Goal: Information Seeking & Learning: Learn about a topic

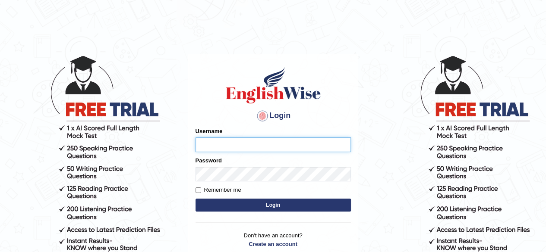
type input "ravichanapathi_parramatta"
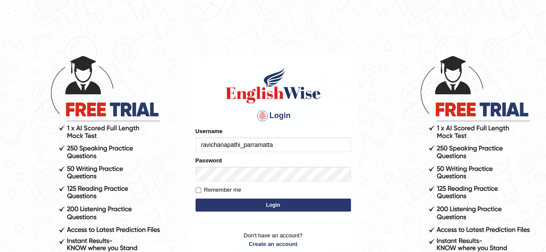
click at [275, 208] on button "Login" at bounding box center [272, 205] width 155 height 13
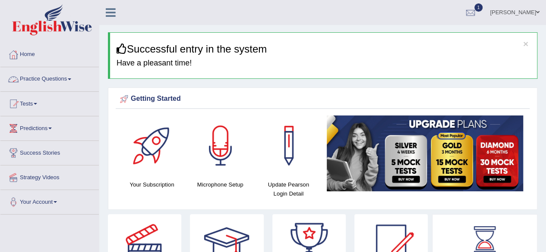
click at [41, 76] on link "Practice Questions" at bounding box center [49, 78] width 98 height 22
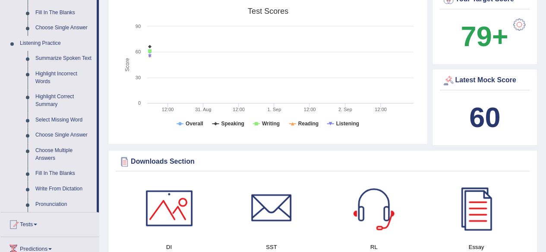
scroll to position [343, 0]
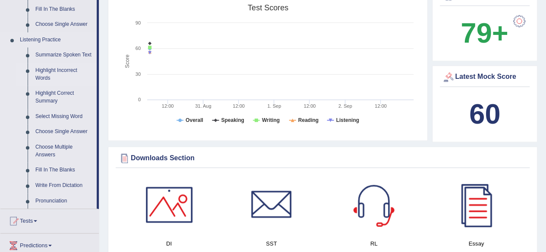
click at [59, 71] on link "Highlight Incorrect Words" at bounding box center [63, 74] width 65 height 23
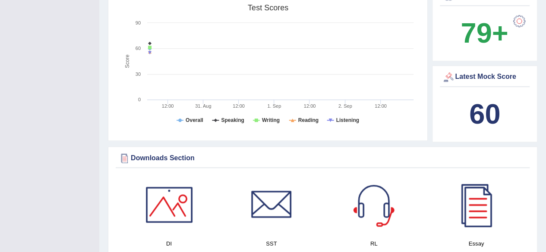
scroll to position [211, 0]
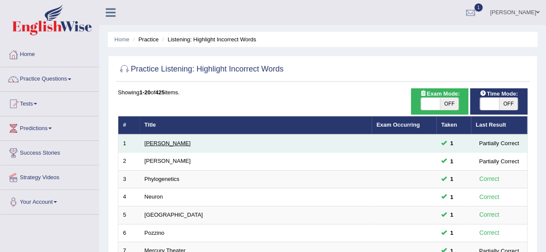
click at [154, 143] on link "[PERSON_NAME]" at bounding box center [168, 143] width 46 height 6
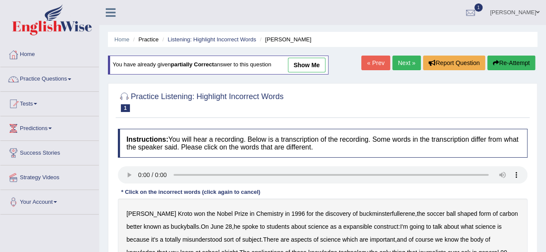
click at [306, 68] on link "show me" at bounding box center [307, 65] width 38 height 15
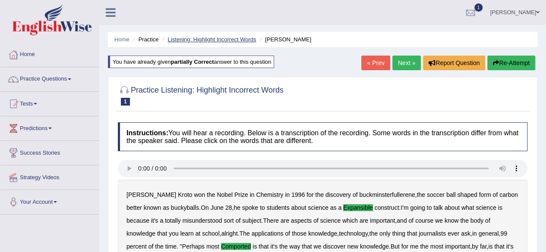
click at [198, 38] on link "Listening: Highlight Incorrect Words" at bounding box center [211, 39] width 88 height 6
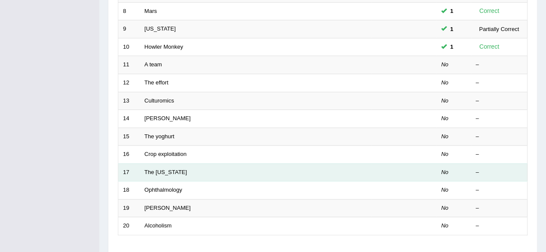
scroll to position [259, 0]
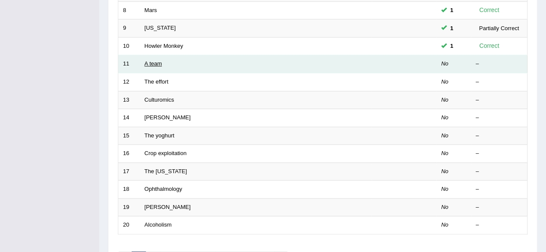
click at [153, 65] on link "A team" at bounding box center [153, 63] width 17 height 6
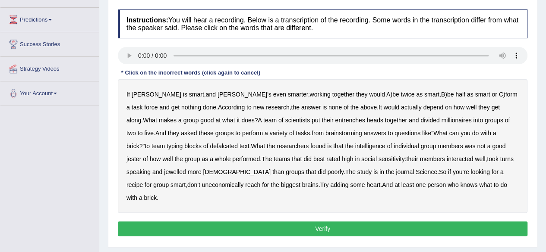
scroll to position [129, 0]
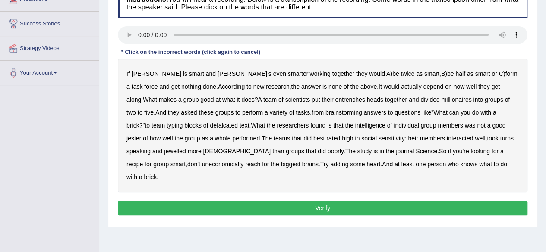
click at [335, 100] on b "entrenches" at bounding box center [350, 99] width 30 height 7
click at [441, 100] on b "millionaires" at bounding box center [456, 99] width 30 height 7
click at [210, 124] on b "defalcated" at bounding box center [224, 125] width 28 height 7
click at [141, 135] on b "jester" at bounding box center [133, 138] width 15 height 7
drag, startPoint x: 137, startPoint y: 151, endPoint x: 145, endPoint y: 148, distance: 7.6
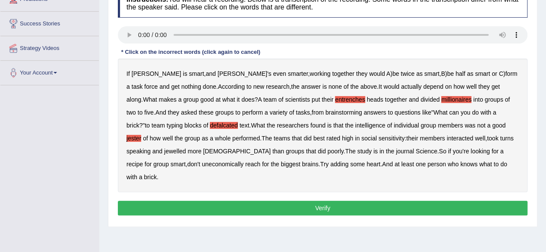
click at [164, 151] on b "jewelled" at bounding box center [175, 151] width 22 height 7
click at [202, 161] on b "uneconomically" at bounding box center [223, 164] width 42 height 7
click at [324, 201] on button "Verify" at bounding box center [322, 208] width 409 height 15
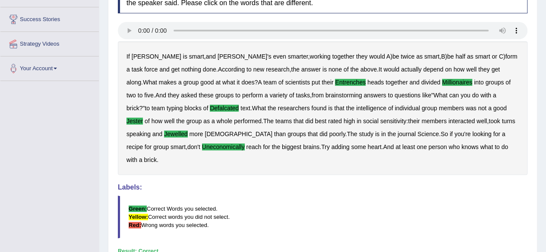
scroll to position [35, 0]
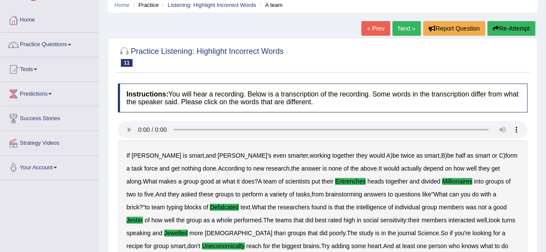
click at [402, 28] on link "Next »" at bounding box center [406, 28] width 28 height 15
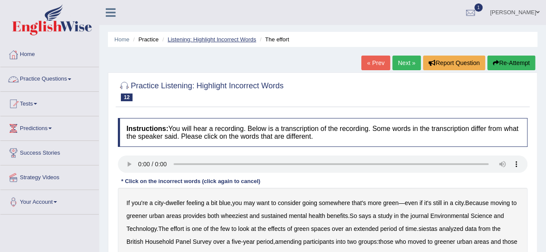
click at [218, 37] on link "Listening: Highlight Incorrect Words" at bounding box center [211, 39] width 88 height 6
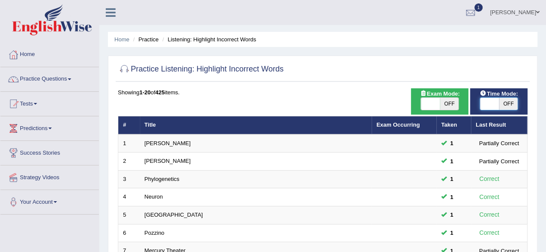
click at [496, 103] on span at bounding box center [489, 104] width 19 height 12
checkbox input "true"
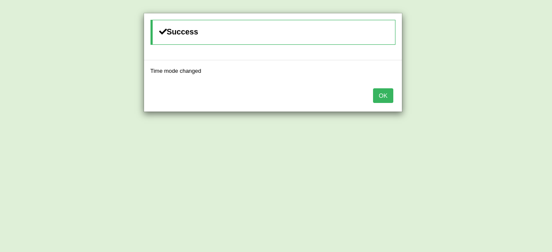
click at [382, 93] on button "OK" at bounding box center [383, 95] width 20 height 15
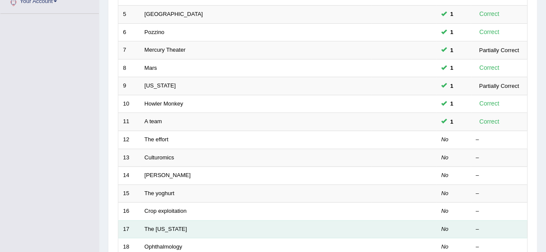
scroll to position [259, 0]
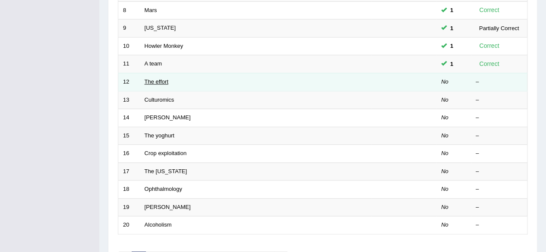
click at [149, 80] on link "The effort" at bounding box center [157, 82] width 24 height 6
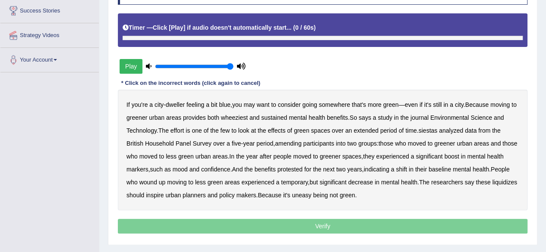
scroll to position [129, 0]
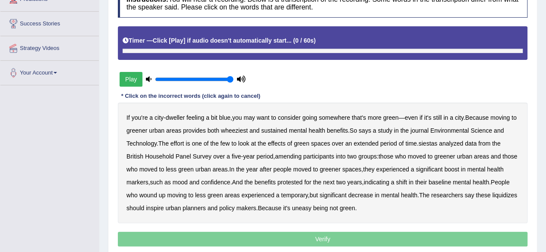
click at [134, 72] on button "Play" at bounding box center [131, 79] width 23 height 15
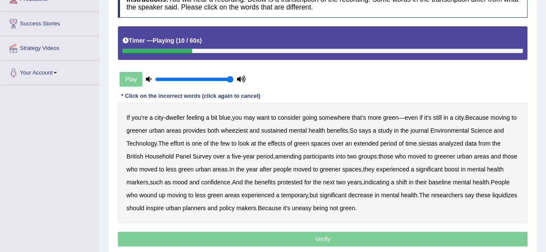
click at [246, 132] on b "wheeziest" at bounding box center [234, 130] width 27 height 7
click at [426, 143] on b "siestas" at bounding box center [427, 143] width 19 height 7
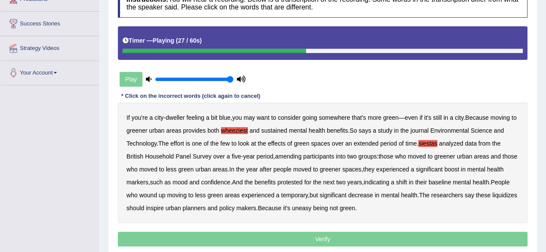
click at [290, 157] on b "amending" at bounding box center [288, 156] width 27 height 7
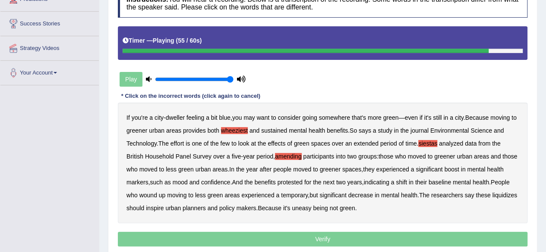
click at [492, 199] on b "liquidizes" at bounding box center [504, 195] width 25 height 7
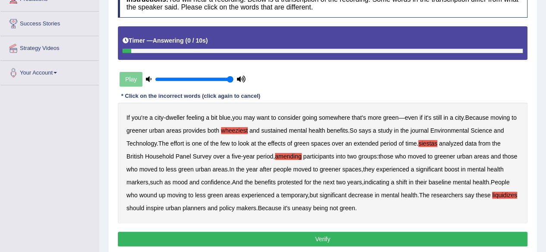
click at [364, 234] on button "Verify" at bounding box center [322, 239] width 409 height 15
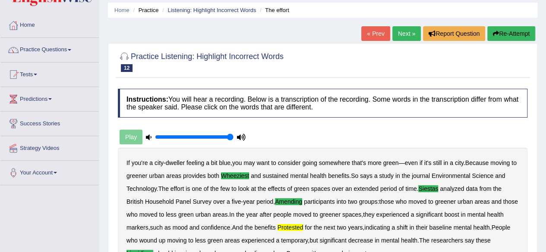
scroll to position [0, 0]
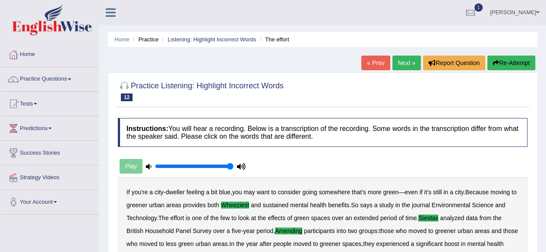
click at [403, 61] on link "Next »" at bounding box center [406, 63] width 28 height 15
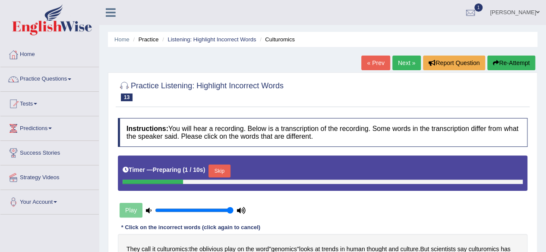
click at [221, 172] on button "Skip" at bounding box center [219, 171] width 22 height 13
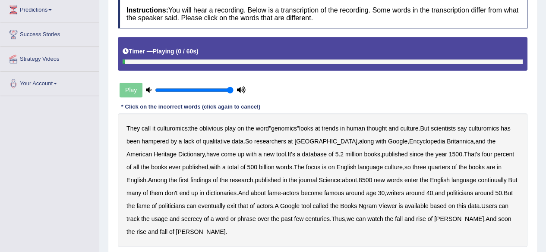
scroll to position [129, 0]
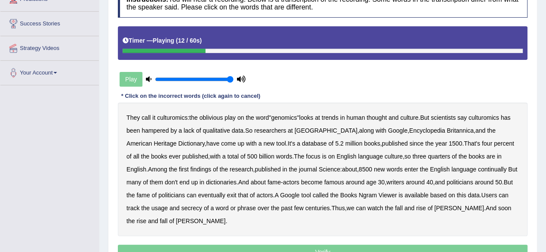
click at [409, 132] on b "Encyclopedia" at bounding box center [427, 130] width 36 height 7
click at [409, 130] on b "Encyclopedia" at bounding box center [427, 130] width 36 height 7
click at [461, 169] on div "They call it culturomics : the oblivious play on the word " genomics " looks at…" at bounding box center [322, 170] width 409 height 134
click at [478, 169] on b "continually" at bounding box center [492, 169] width 28 height 7
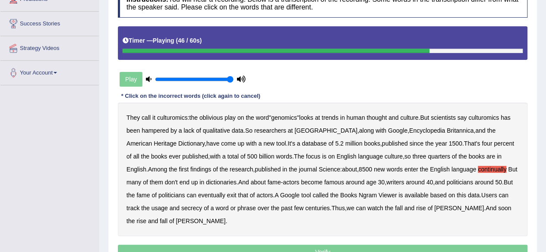
click at [227, 195] on b "exit" at bounding box center [231, 195] width 9 height 7
click at [181, 209] on b "secrecy" at bounding box center [191, 208] width 21 height 7
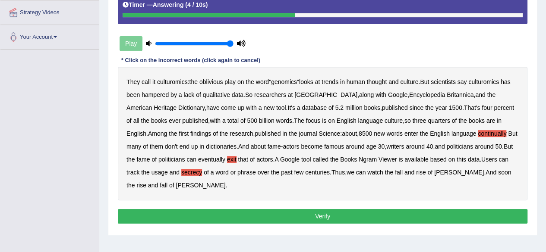
scroll to position [0, 0]
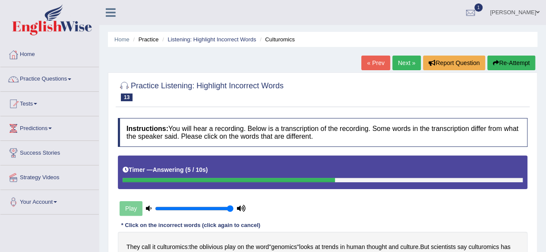
click at [500, 64] on button "Re-Attempt" at bounding box center [511, 63] width 48 height 15
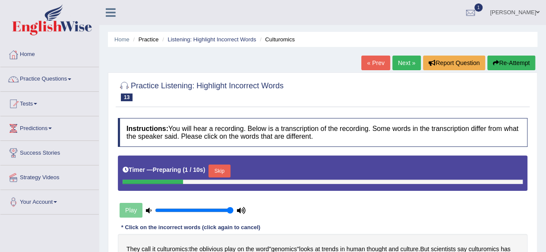
click at [226, 172] on button "Skip" at bounding box center [219, 171] width 22 height 13
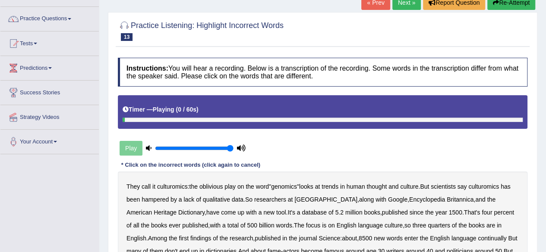
scroll to position [86, 0]
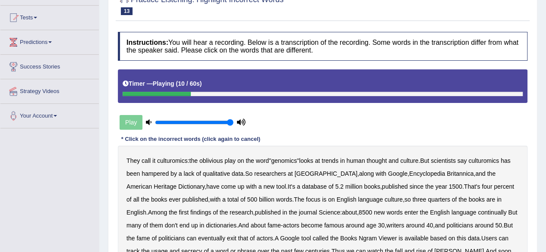
click at [216, 173] on b "qualitative" at bounding box center [216, 173] width 27 height 7
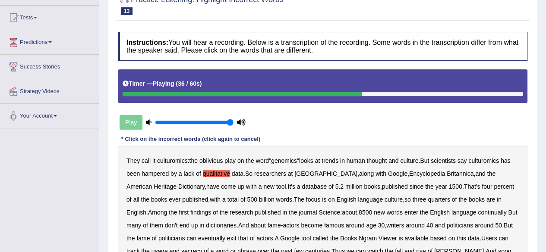
click at [431, 209] on div "They call it culturomics : the oblivious play on the word " genomics " looks at…" at bounding box center [322, 213] width 409 height 134
click at [478, 213] on b "continually" at bounding box center [492, 212] width 28 height 7
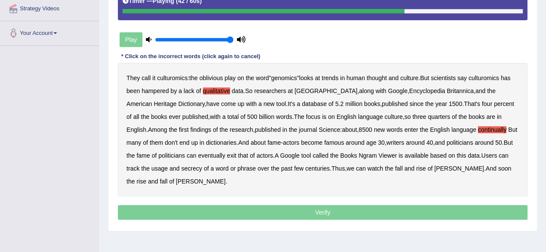
scroll to position [173, 0]
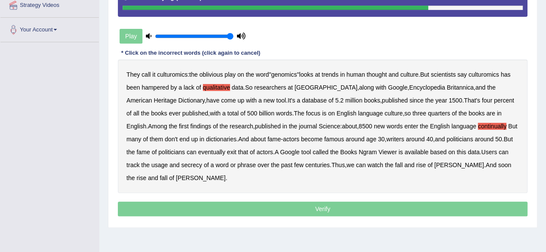
click at [227, 150] on b "exit" at bounding box center [231, 152] width 9 height 7
click at [181, 165] on b "secrecy" at bounding box center [191, 165] width 21 height 7
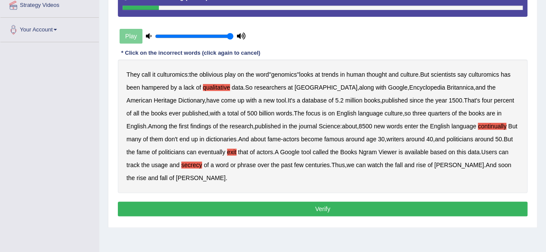
click at [313, 207] on button "Verify" at bounding box center [322, 209] width 409 height 15
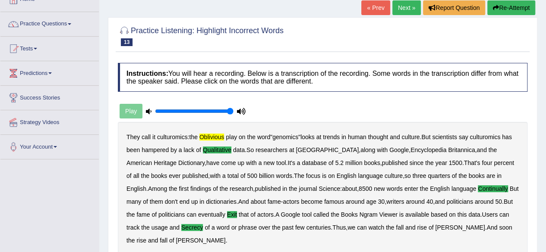
scroll to position [43, 0]
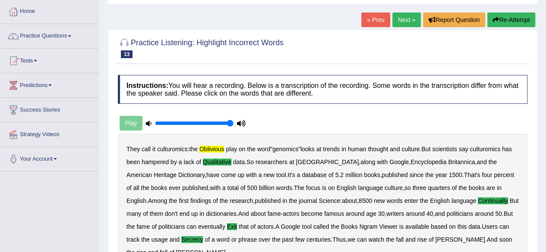
click at [511, 21] on button "Re-Attempt" at bounding box center [511, 20] width 48 height 15
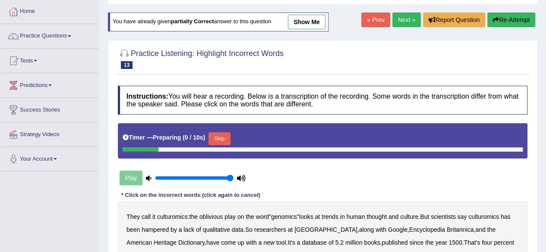
click at [214, 141] on button "Skip" at bounding box center [219, 138] width 22 height 13
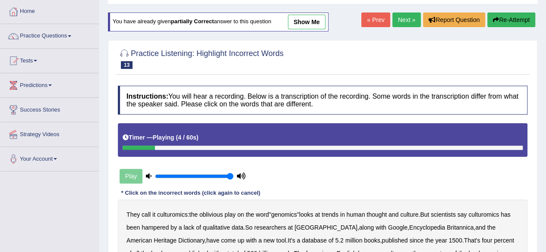
click at [212, 214] on b "oblivious" at bounding box center [210, 214] width 23 height 7
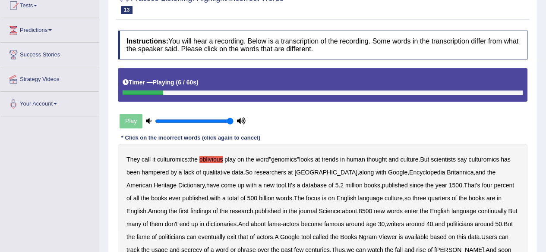
scroll to position [129, 0]
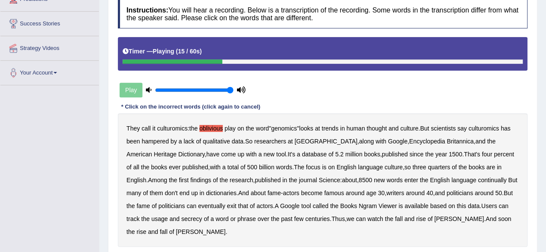
click at [221, 142] on b "qualitative" at bounding box center [216, 141] width 27 height 7
click at [227, 205] on b "exit" at bounding box center [231, 206] width 9 height 7
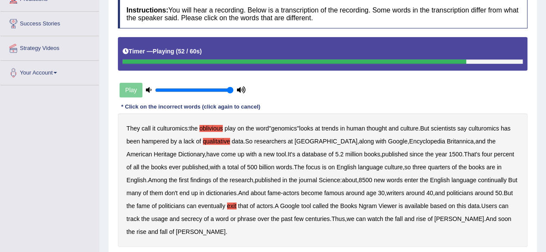
click at [181, 219] on b "secrecy" at bounding box center [191, 219] width 21 height 7
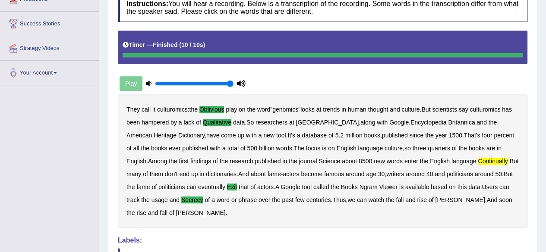
click at [478, 161] on b "continually" at bounding box center [493, 161] width 30 height 7
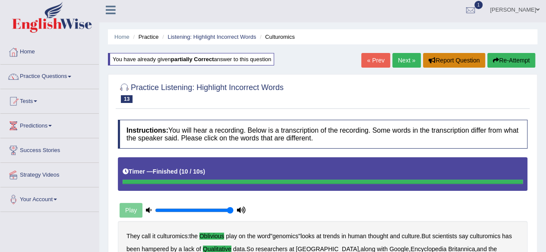
scroll to position [0, 0]
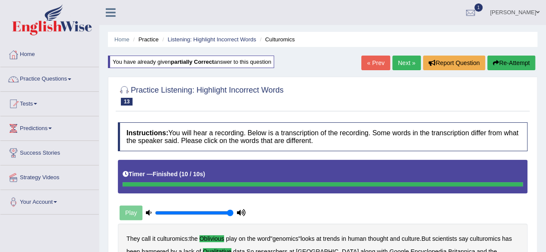
click at [405, 57] on link "Next »" at bounding box center [406, 63] width 28 height 15
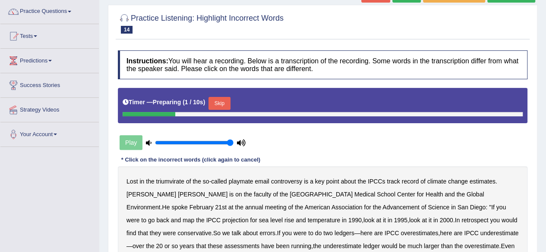
scroll to position [86, 0]
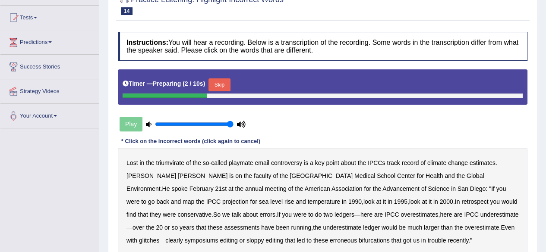
click at [222, 84] on button "Skip" at bounding box center [219, 85] width 22 height 13
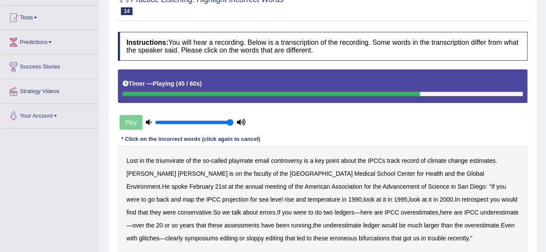
click at [224, 227] on b "assessments" at bounding box center [241, 225] width 35 height 7
click at [224, 225] on b "assessments" at bounding box center [241, 225] width 35 height 7
click at [218, 235] on b "symposiums" at bounding box center [202, 238] width 34 height 7
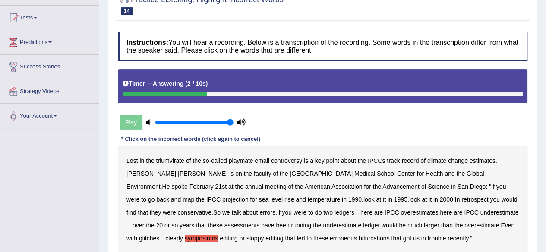
scroll to position [0, 0]
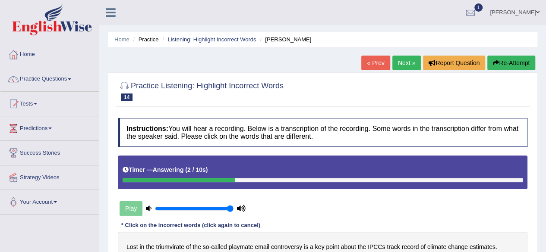
click at [504, 57] on button "Re-Attempt" at bounding box center [511, 63] width 48 height 15
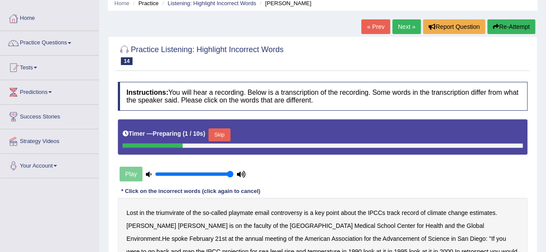
scroll to position [86, 0]
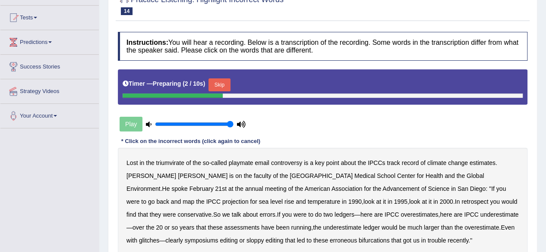
click at [222, 86] on button "Skip" at bounding box center [219, 85] width 22 height 13
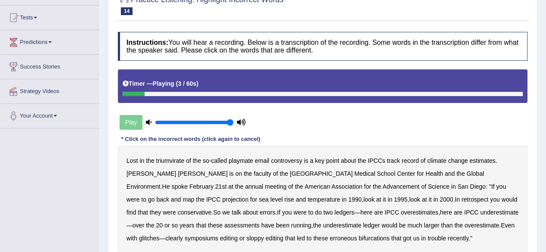
click at [170, 161] on b "triumvirate" at bounding box center [170, 160] width 28 height 7
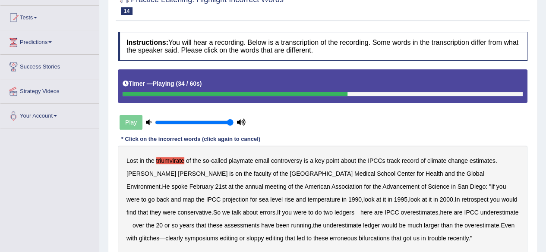
click at [211, 209] on b "conservative" at bounding box center [194, 212] width 34 height 7
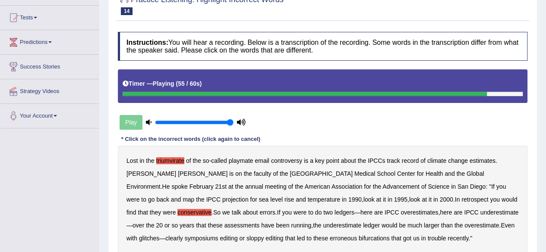
click at [218, 235] on b "symposiums" at bounding box center [202, 238] width 34 height 7
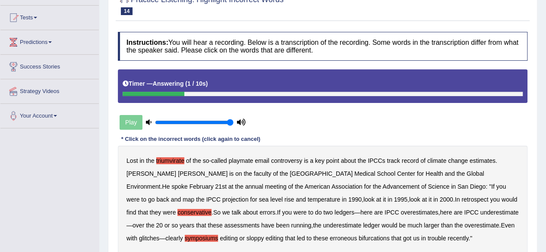
click at [330, 238] on b "erroneous" at bounding box center [343, 238] width 27 height 7
click at [359, 239] on b "bifurcations" at bounding box center [374, 238] width 31 height 7
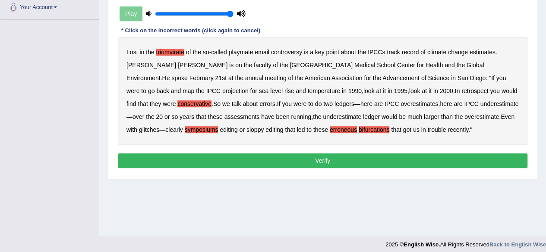
scroll to position [200, 0]
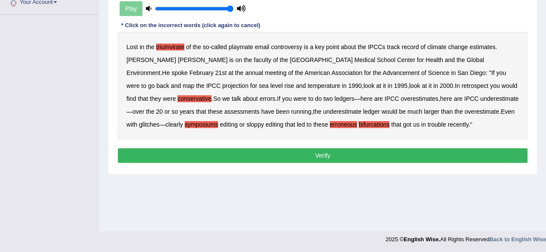
click at [329, 161] on button "Verify" at bounding box center [322, 155] width 409 height 15
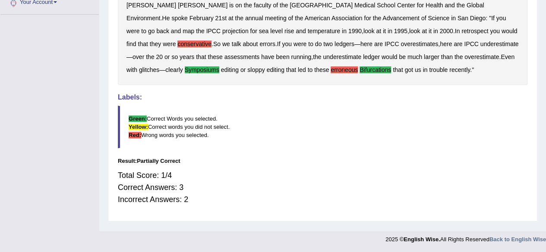
scroll to position [157, 0]
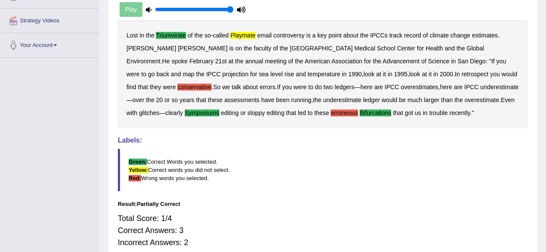
click at [308, 187] on blockquote "Green: Correct Words you selected. Yellow: Correct words you did not select. Re…" at bounding box center [322, 170] width 409 height 43
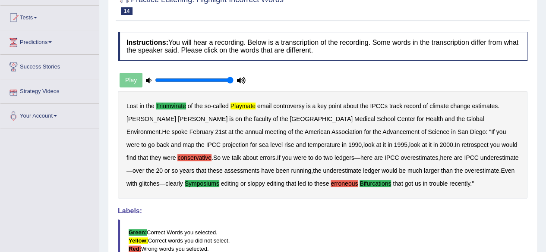
scroll to position [0, 0]
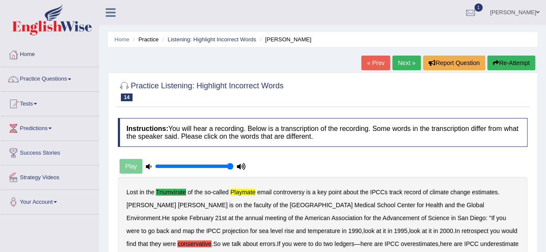
click at [497, 66] on button "Re-Attempt" at bounding box center [511, 63] width 48 height 15
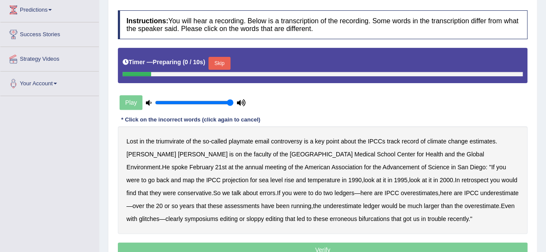
scroll to position [129, 0]
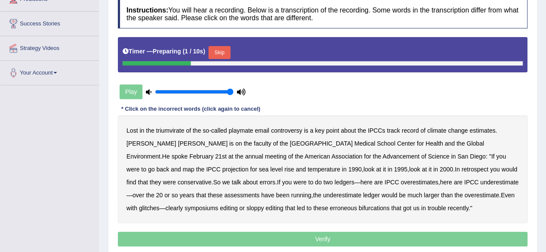
click at [217, 49] on button "Skip" at bounding box center [219, 52] width 22 height 13
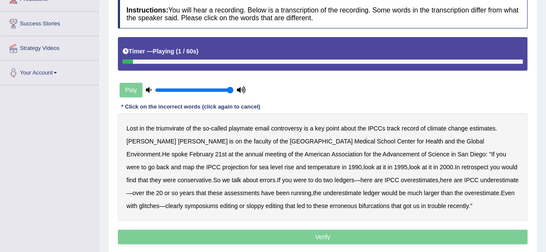
click at [168, 127] on b "triumvirate" at bounding box center [170, 128] width 28 height 7
click at [238, 129] on b "playmate" at bounding box center [241, 128] width 25 height 7
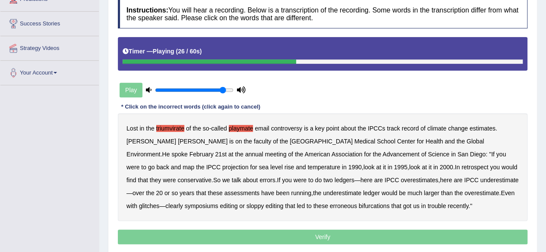
click at [221, 88] on input "range" at bounding box center [194, 90] width 79 height 7
click at [217, 88] on input "range" at bounding box center [194, 90] width 79 height 7
type input "0.8"
click at [213, 89] on input "range" at bounding box center [194, 90] width 79 height 7
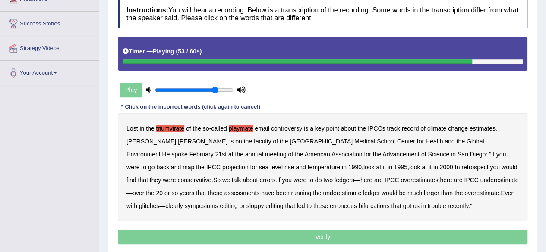
click at [218, 203] on b "symposiums" at bounding box center [202, 206] width 34 height 7
click at [359, 206] on b "bifurcations" at bounding box center [374, 206] width 31 height 7
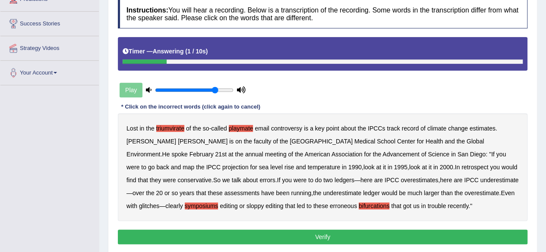
click at [380, 233] on button "Verify" at bounding box center [322, 237] width 409 height 15
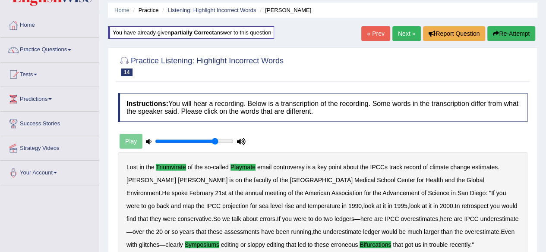
scroll to position [0, 0]
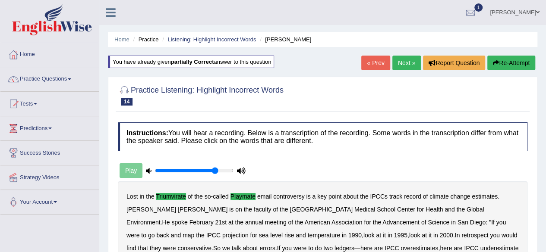
click at [406, 61] on link "Next »" at bounding box center [406, 63] width 28 height 15
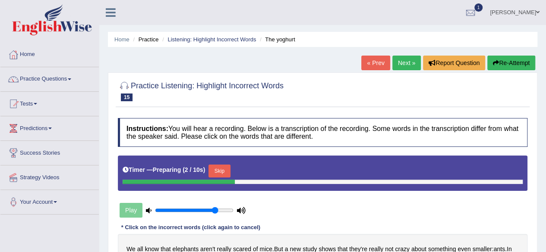
click at [227, 171] on button "Skip" at bounding box center [219, 171] width 22 height 13
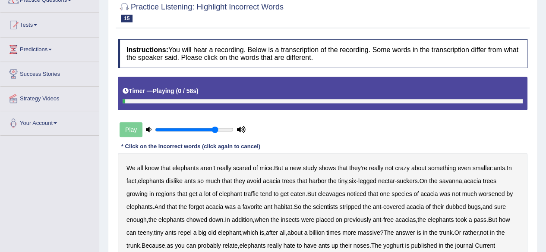
scroll to position [86, 0]
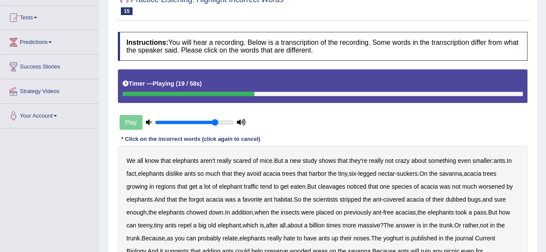
click at [340, 185] on b "cleavages" at bounding box center [331, 186] width 27 height 7
click at [499, 186] on b "worsened" at bounding box center [491, 186] width 26 height 7
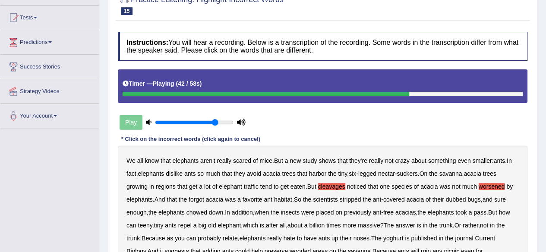
scroll to position [129, 0]
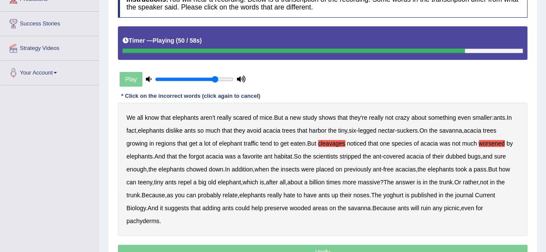
click at [401, 195] on b "yoghurt" at bounding box center [393, 195] width 20 height 7
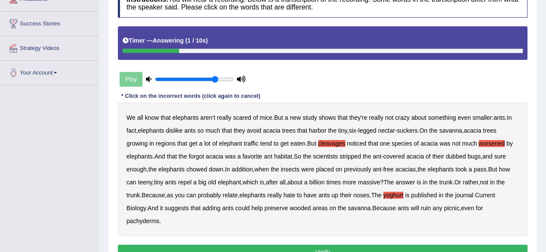
scroll to position [43, 0]
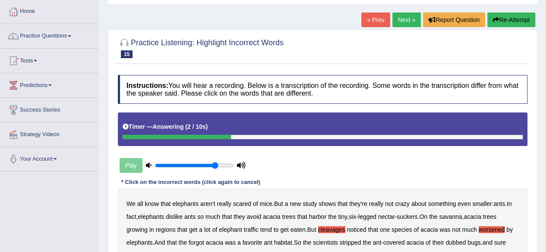
click at [515, 21] on button "Re-Attempt" at bounding box center [511, 20] width 48 height 15
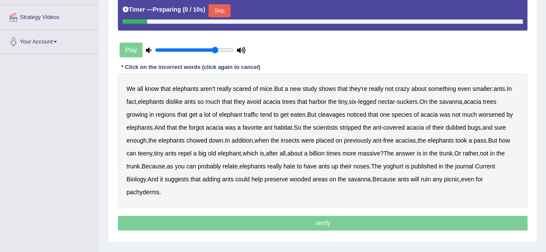
scroll to position [173, 0]
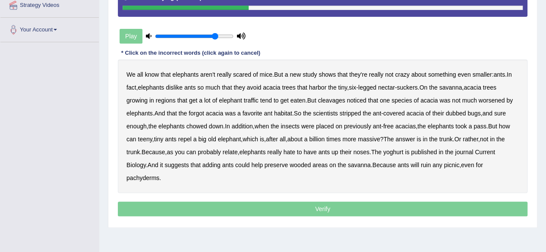
click at [330, 102] on b "cleavages" at bounding box center [331, 100] width 27 height 7
click at [501, 102] on b "worsened" at bounding box center [491, 100] width 26 height 7
click at [197, 112] on b "forgot" at bounding box center [197, 113] width 16 height 7
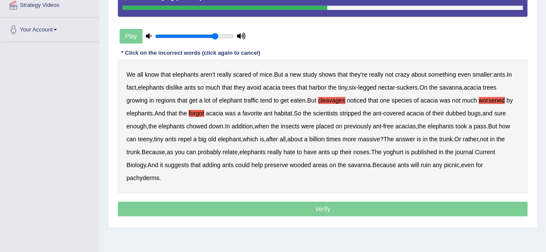
click at [456, 115] on b "dubbed" at bounding box center [456, 113] width 20 height 7
click at [397, 152] on b "yoghurt" at bounding box center [393, 152] width 20 height 7
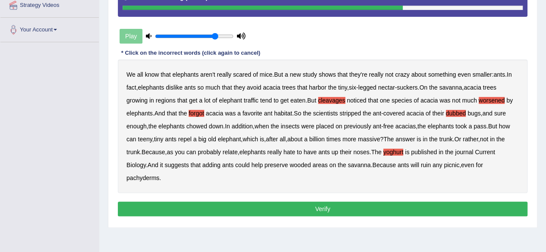
click at [356, 205] on button "Verify" at bounding box center [322, 209] width 409 height 15
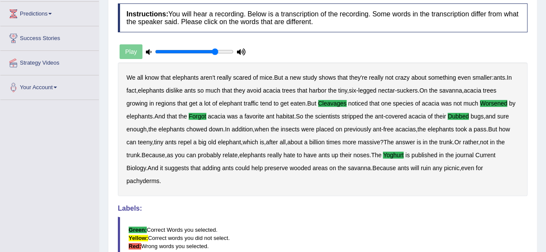
scroll to position [0, 0]
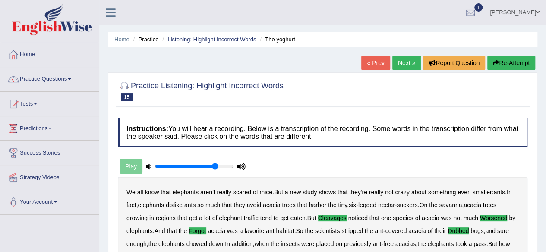
click at [405, 64] on link "Next »" at bounding box center [406, 63] width 28 height 15
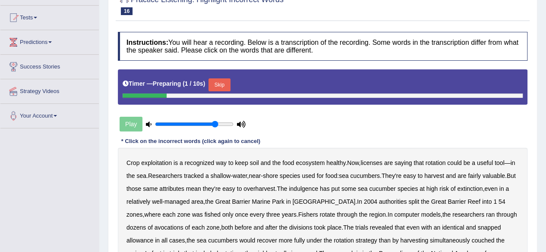
click at [220, 87] on button "Skip" at bounding box center [219, 85] width 22 height 13
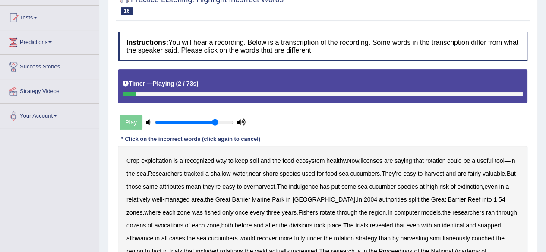
click at [169, 160] on b "exploitation" at bounding box center [156, 160] width 31 height 7
click at [316, 186] on b "indulgence" at bounding box center [303, 186] width 29 height 7
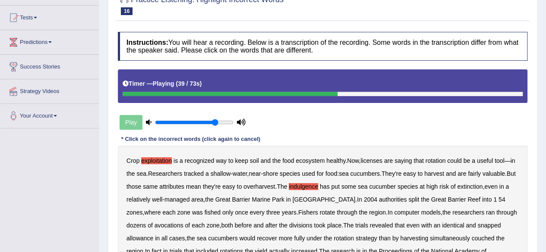
click at [154, 227] on b "avocations" at bounding box center [168, 225] width 29 height 7
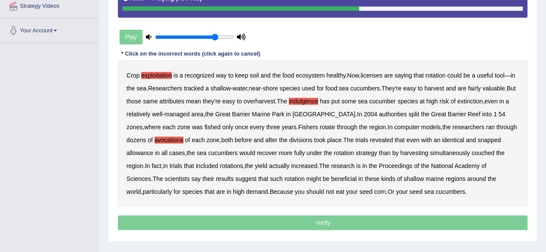
scroll to position [173, 0]
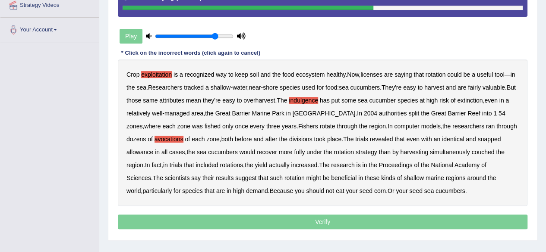
click at [477, 138] on b "snapped" at bounding box center [488, 139] width 23 height 7
click at [471, 151] on b "couched" at bounding box center [482, 152] width 23 height 7
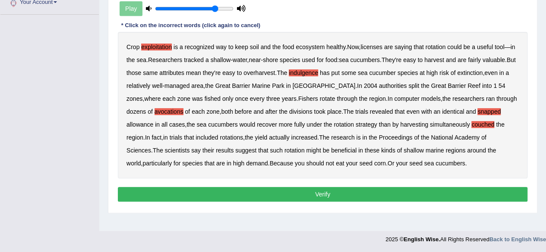
scroll to position [157, 0]
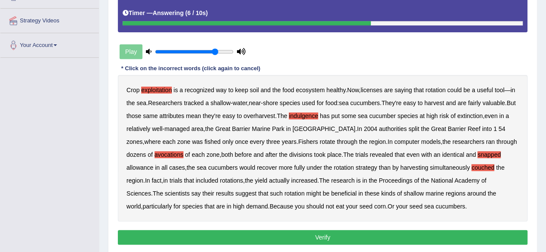
click at [357, 234] on button "Verify" at bounding box center [322, 237] width 409 height 15
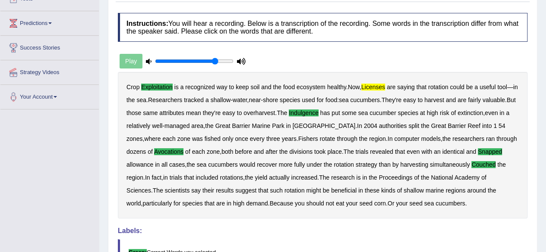
scroll to position [63, 0]
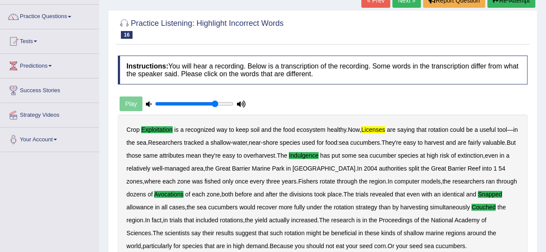
click at [377, 130] on b "licenses" at bounding box center [373, 129] width 24 height 7
click at [367, 128] on b "licenses" at bounding box center [373, 129] width 24 height 7
click at [385, 129] on b "licenses" at bounding box center [373, 129] width 24 height 7
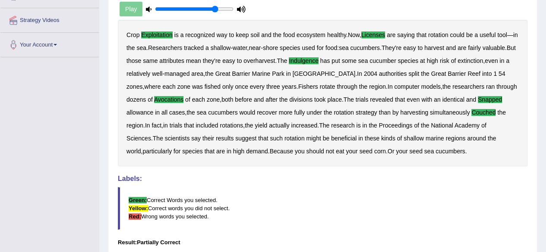
scroll to position [106, 0]
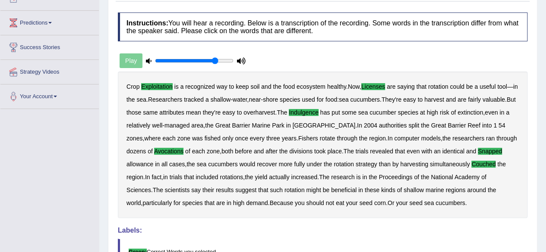
click at [318, 112] on b "indulgence" at bounding box center [304, 112] width 30 height 7
click at [318, 111] on b "indulgence" at bounding box center [304, 112] width 30 height 7
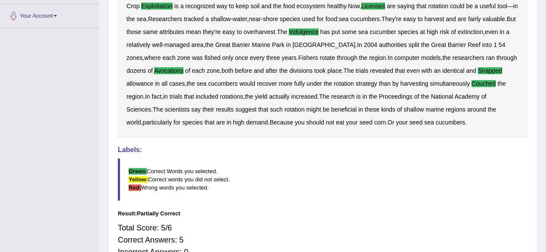
scroll to position [192, 0]
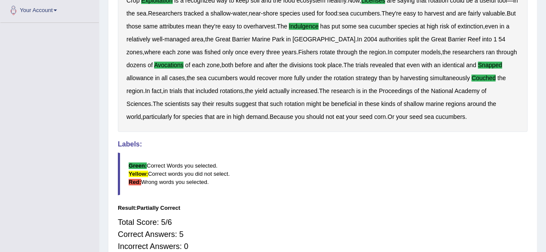
click at [268, 102] on b "that" at bounding box center [263, 104] width 10 height 7
click at [268, 103] on b "that" at bounding box center [263, 104] width 10 height 7
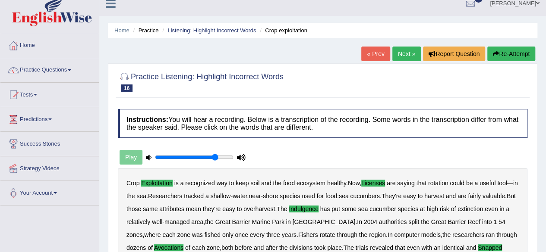
scroll to position [0, 0]
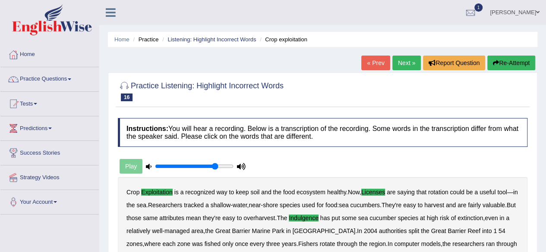
click at [403, 63] on link "Next »" at bounding box center [406, 63] width 28 height 15
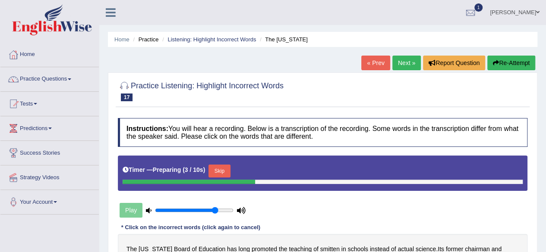
click at [227, 171] on button "Skip" at bounding box center [219, 171] width 22 height 13
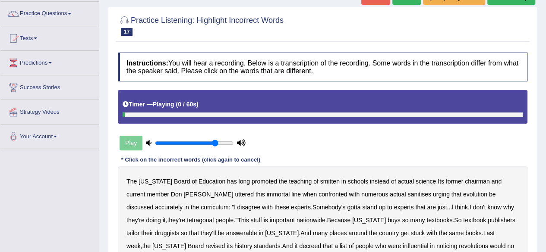
scroll to position [86, 0]
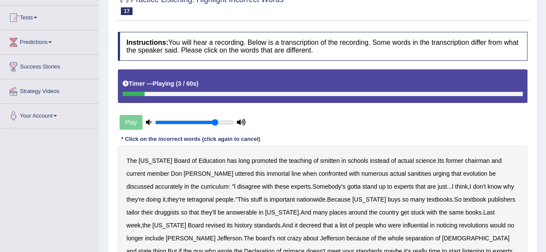
click at [320, 160] on b "smitten" at bounding box center [329, 160] width 19 height 7
click at [318, 174] on b "confronted" at bounding box center [332, 173] width 28 height 7
click at [407, 175] on b "sanitises" at bounding box center [418, 173] width 23 height 7
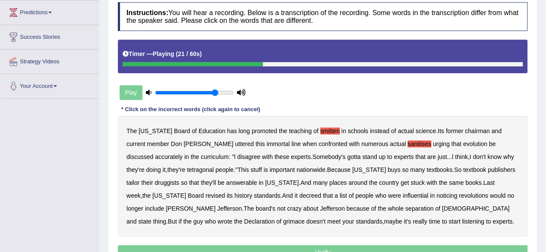
scroll to position [129, 0]
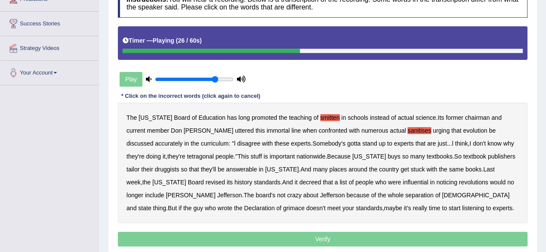
click at [187, 156] on b "tetragonal" at bounding box center [200, 156] width 27 height 7
drag, startPoint x: 491, startPoint y: 153, endPoint x: 455, endPoint y: 156, distance: 35.9
click at [179, 166] on b "druggists" at bounding box center [166, 169] width 25 height 7
click at [226, 166] on b "answerable" at bounding box center [241, 169] width 31 height 7
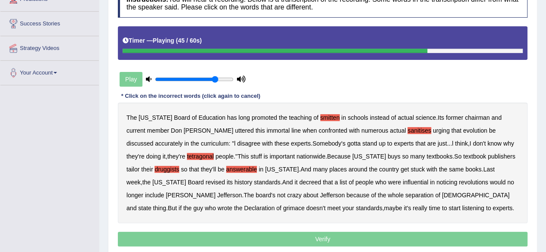
click at [436, 179] on b "noticing" at bounding box center [446, 182] width 21 height 7
click at [305, 205] on b "grimace" at bounding box center [294, 208] width 22 height 7
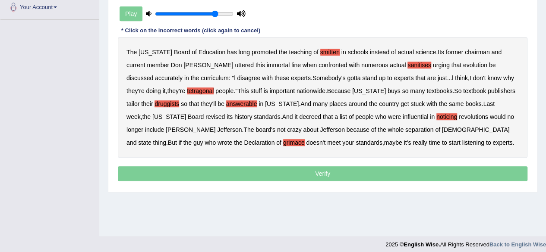
scroll to position [200, 0]
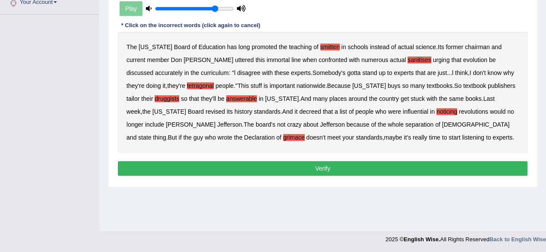
click at [332, 170] on button "Verify" at bounding box center [322, 168] width 409 height 15
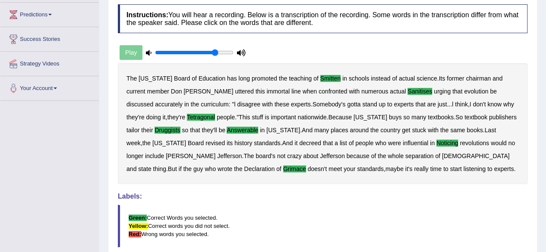
scroll to position [0, 0]
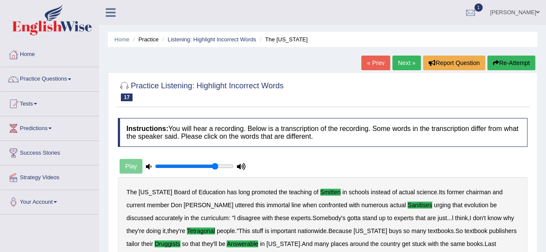
click at [412, 66] on link "Next »" at bounding box center [406, 63] width 28 height 15
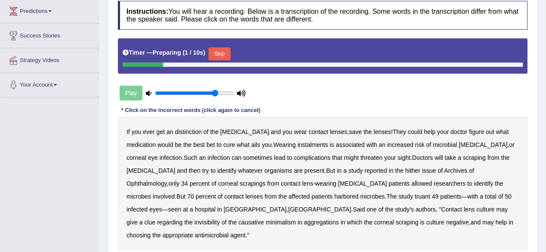
scroll to position [129, 0]
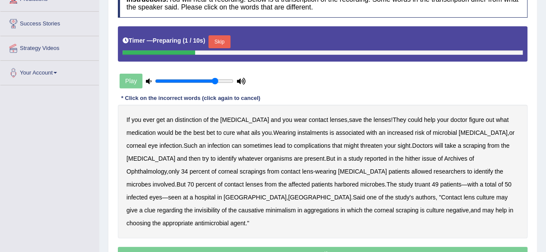
click at [222, 46] on button "Skip" at bounding box center [219, 41] width 22 height 13
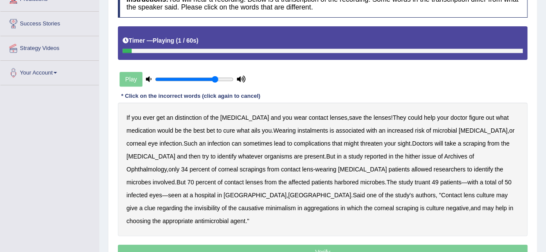
click at [184, 118] on b "distinction" at bounding box center [188, 117] width 27 height 7
click at [297, 130] on b "instalments" at bounding box center [312, 130] width 31 height 7
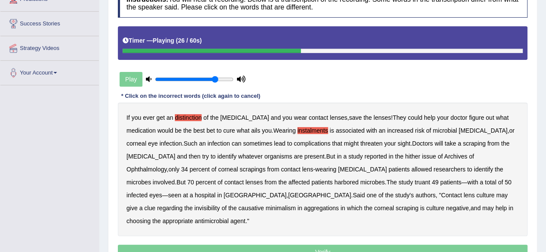
click at [405, 157] on b "hither" at bounding box center [412, 156] width 15 height 7
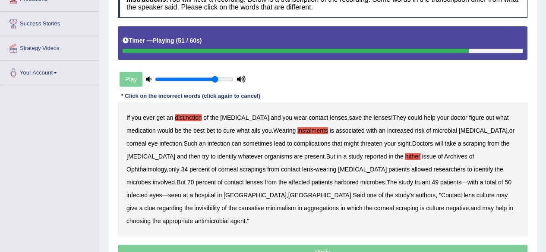
click at [220, 205] on b "invisibility" at bounding box center [206, 208] width 25 height 7
click at [296, 205] on b "minimalism" at bounding box center [280, 208] width 30 height 7
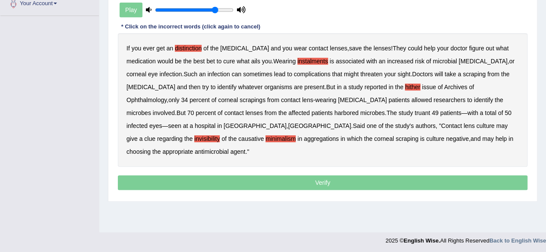
scroll to position [200, 0]
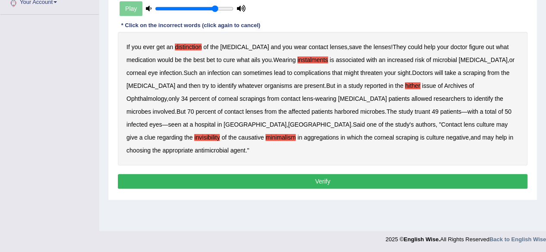
click at [397, 174] on button "Verify" at bounding box center [322, 181] width 409 height 15
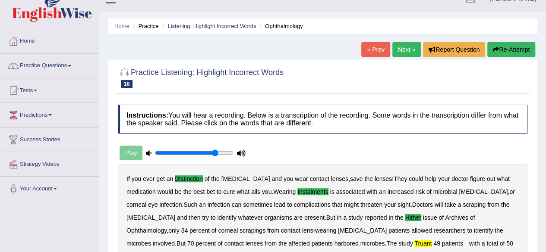
scroll to position [0, 0]
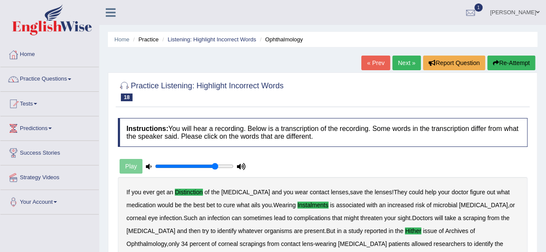
click at [510, 59] on button "Re-Attempt" at bounding box center [511, 63] width 48 height 15
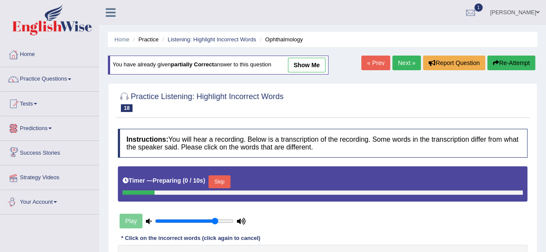
click at [228, 181] on button "Skip" at bounding box center [219, 182] width 22 height 13
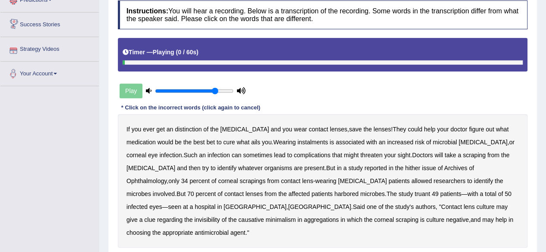
scroll to position [129, 0]
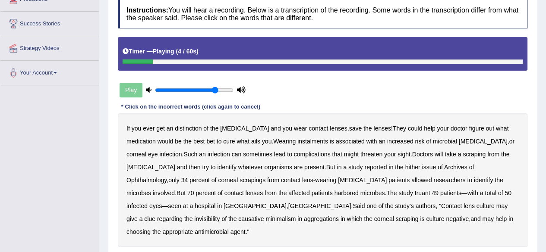
click at [184, 127] on b "distinction" at bounding box center [188, 128] width 27 height 7
click at [297, 140] on b "instalments" at bounding box center [312, 141] width 31 height 7
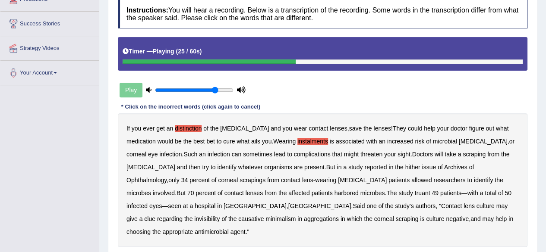
click at [405, 165] on b "hither" at bounding box center [412, 167] width 15 height 7
click at [415, 190] on b "truant" at bounding box center [423, 193] width 16 height 7
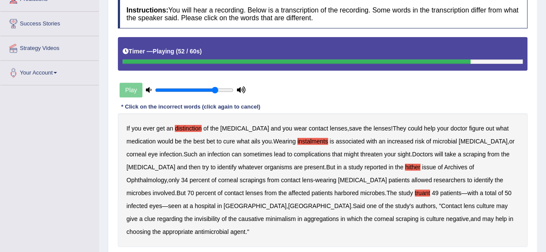
click at [220, 216] on b "invisibility" at bounding box center [206, 219] width 25 height 7
click at [296, 216] on b "minimalism" at bounding box center [280, 219] width 30 height 7
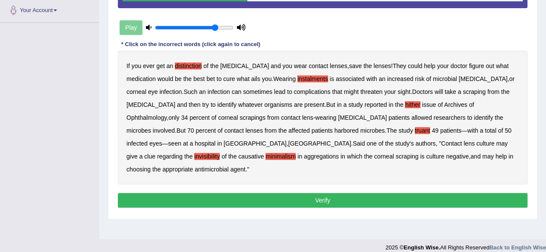
scroll to position [200, 0]
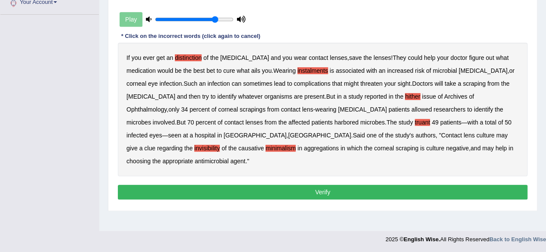
click at [435, 185] on button "Verify" at bounding box center [322, 192] width 409 height 15
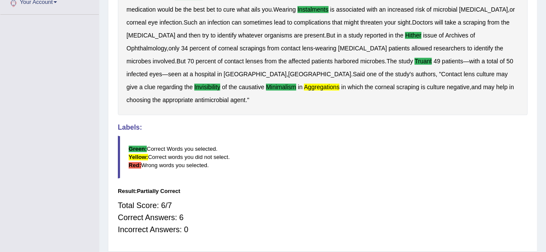
scroll to position [0, 0]
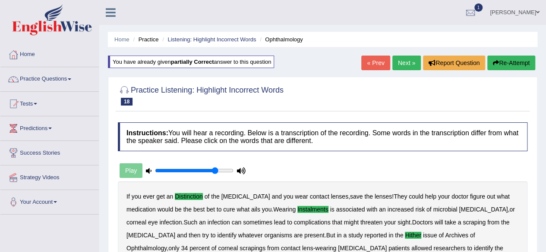
click at [406, 64] on link "Next »" at bounding box center [406, 63] width 28 height 15
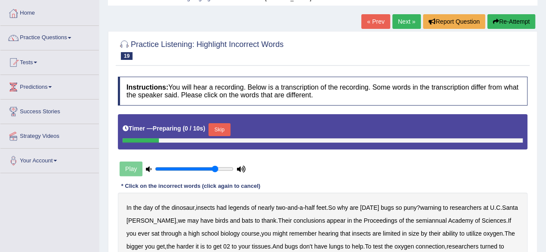
scroll to position [43, 0]
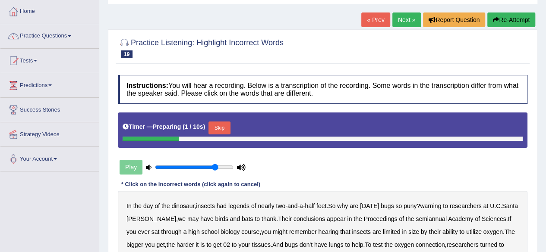
click at [222, 130] on button "Skip" at bounding box center [219, 128] width 22 height 13
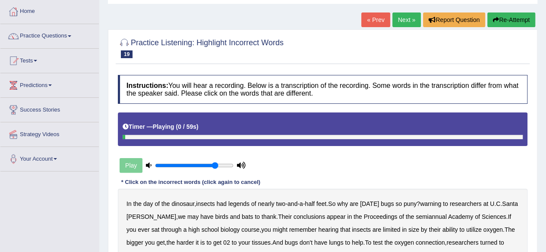
scroll to position [129, 0]
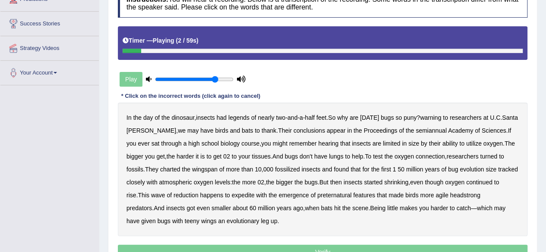
click at [245, 118] on b "legends" at bounding box center [238, 117] width 21 height 7
click at [420, 129] on b "semiannual" at bounding box center [430, 130] width 31 height 7
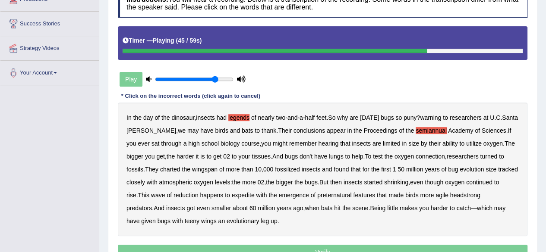
drag, startPoint x: 278, startPoint y: 194, endPoint x: 284, endPoint y: 194, distance: 6.1
click at [255, 194] on b "expedite" at bounding box center [243, 195] width 23 height 7
click at [351, 192] on b "preternatural" at bounding box center [334, 195] width 34 height 7
click at [480, 197] on b "headstrong" at bounding box center [465, 195] width 30 height 7
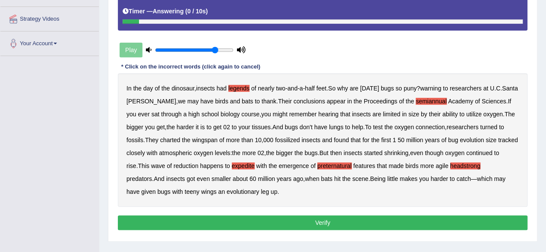
scroll to position [173, 0]
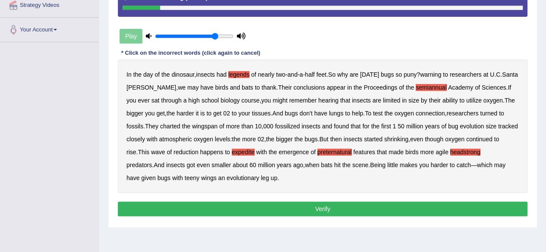
click at [316, 211] on button "Verify" at bounding box center [322, 209] width 409 height 15
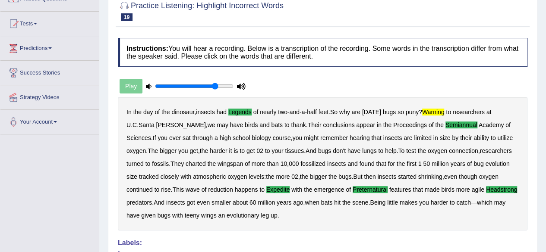
scroll to position [43, 0]
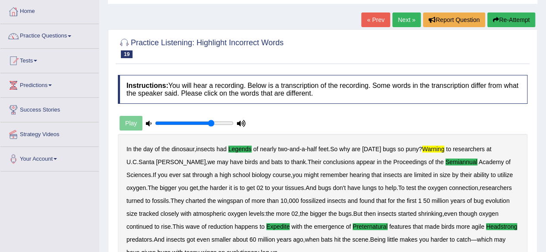
type input "0.75"
click at [211, 124] on input "range" at bounding box center [194, 123] width 79 height 7
click at [404, 15] on link "Next »" at bounding box center [406, 20] width 28 height 15
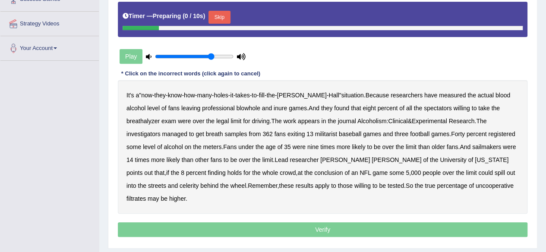
scroll to position [173, 0]
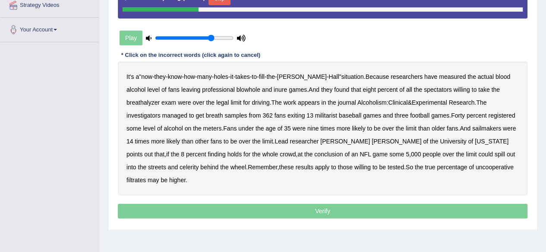
click at [218, 5] on div "Skip" at bounding box center [219, -1] width 22 height 15
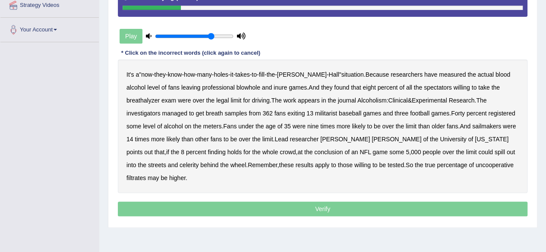
click at [236, 88] on b "blowhole" at bounding box center [248, 87] width 24 height 7
drag, startPoint x: 247, startPoint y: 86, endPoint x: 264, endPoint y: 88, distance: 17.0
click at [274, 87] on b "inure" at bounding box center [280, 87] width 13 height 7
click at [315, 115] on b "militarist" at bounding box center [326, 113] width 22 height 7
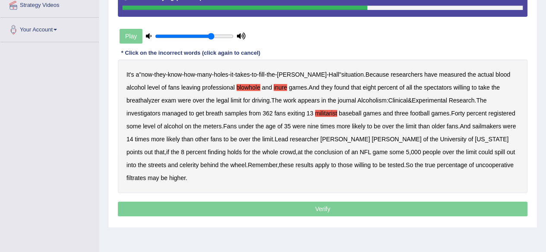
click at [472, 124] on b "sailmakers" at bounding box center [486, 126] width 29 height 7
click at [198, 162] on b "celerity" at bounding box center [188, 165] width 19 height 7
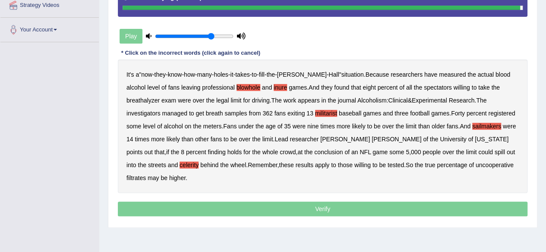
click at [146, 175] on b "filtrates" at bounding box center [135, 178] width 19 height 7
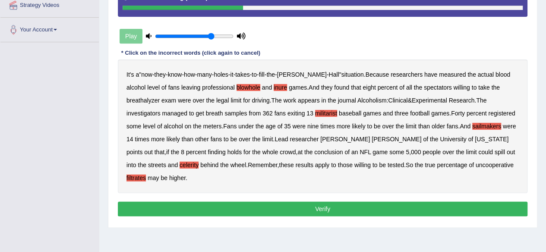
click at [371, 202] on button "Verify" at bounding box center [322, 209] width 409 height 15
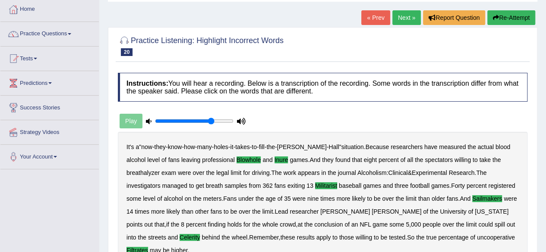
scroll to position [0, 0]
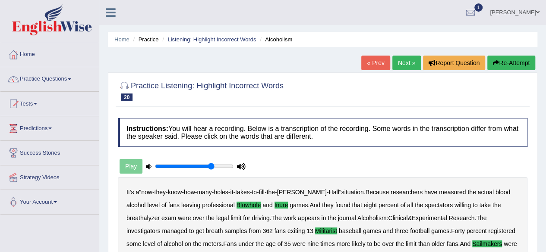
click at [404, 66] on link "Next »" at bounding box center [406, 63] width 28 height 15
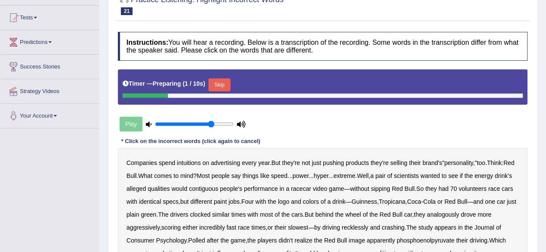
drag, startPoint x: 223, startPoint y: 82, endPoint x: 206, endPoint y: 107, distance: 30.3
click at [223, 82] on button "Skip" at bounding box center [219, 85] width 22 height 13
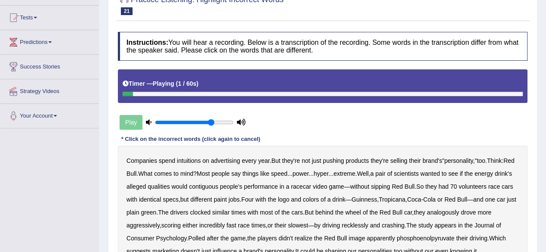
click at [193, 160] on b "intuitions" at bounding box center [189, 160] width 24 height 7
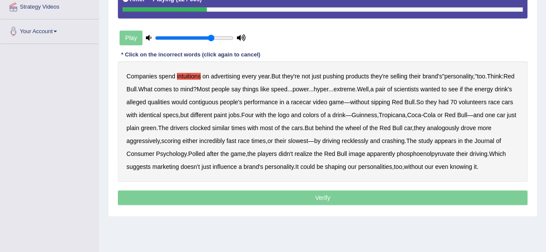
scroll to position [173, 0]
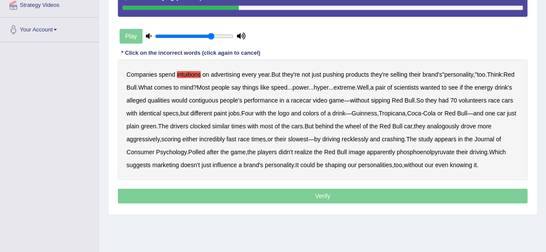
click at [218, 99] on b "contiguous" at bounding box center [203, 100] width 29 height 7
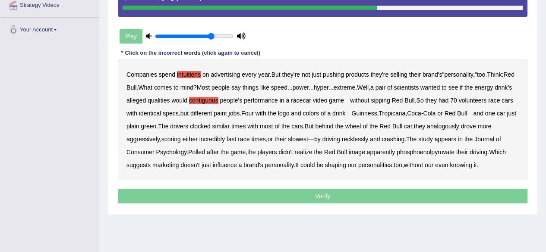
click at [459, 124] on b "analogously" at bounding box center [443, 126] width 32 height 7
click at [412, 153] on b "phosphoenolpyruvate" at bounding box center [426, 152] width 58 height 7
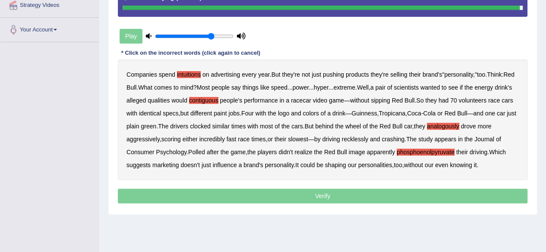
click at [443, 198] on p "Verify" at bounding box center [322, 196] width 409 height 15
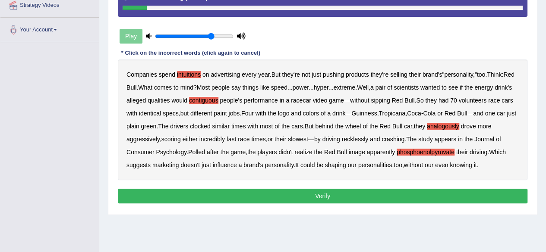
click at [446, 197] on button "Verify" at bounding box center [322, 196] width 409 height 15
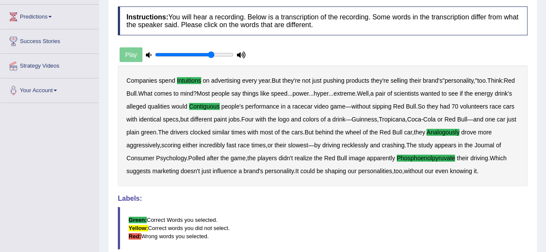
scroll to position [43, 0]
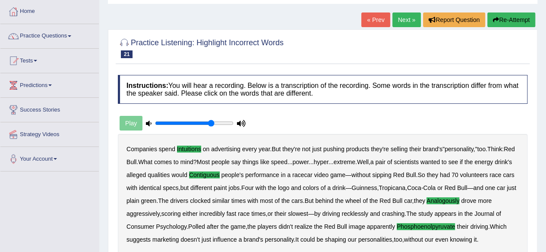
click at [404, 24] on link "Next »" at bounding box center [406, 20] width 28 height 15
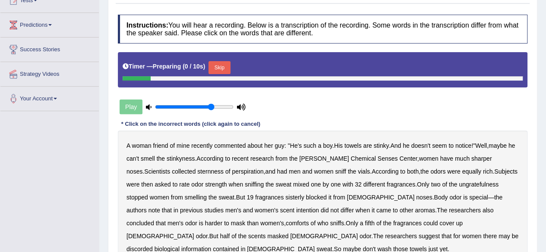
scroll to position [129, 0]
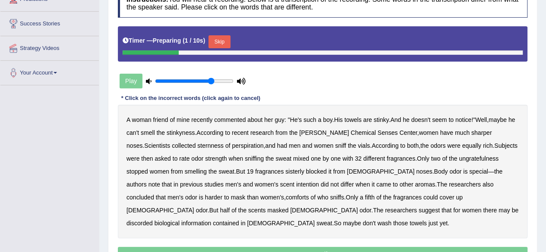
click at [223, 41] on button "Skip" at bounding box center [219, 41] width 22 height 13
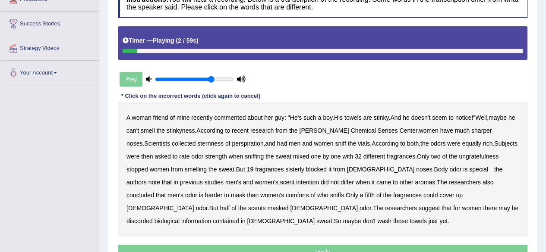
click at [185, 118] on b "mine" at bounding box center [182, 117] width 13 height 7
drag, startPoint x: 179, startPoint y: 117, endPoint x: 184, endPoint y: 119, distance: 4.6
click at [179, 117] on b "mine" at bounding box center [182, 117] width 13 height 7
click at [197, 144] on b "sternness" at bounding box center [210, 143] width 26 height 7
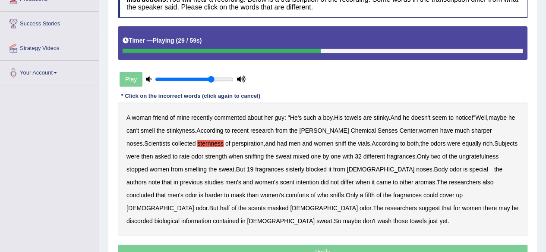
click at [459, 156] on b "ungratefulness" at bounding box center [479, 156] width 40 height 7
click at [285, 169] on b "sisterly" at bounding box center [294, 169] width 19 height 7
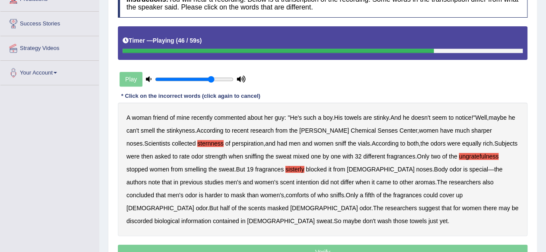
click at [286, 193] on b "comforts" at bounding box center [297, 195] width 23 height 7
click at [153, 218] on b "discorded" at bounding box center [139, 221] width 26 height 7
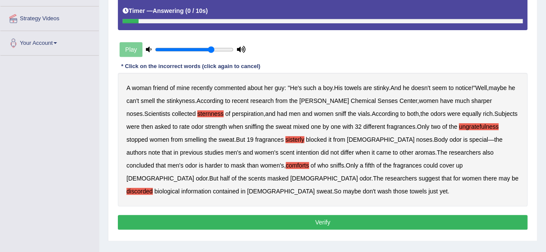
scroll to position [173, 0]
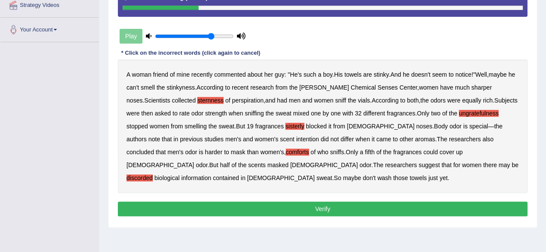
click at [302, 206] on button "Verify" at bounding box center [322, 209] width 409 height 15
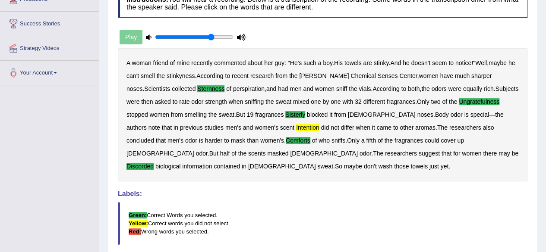
scroll to position [50, 0]
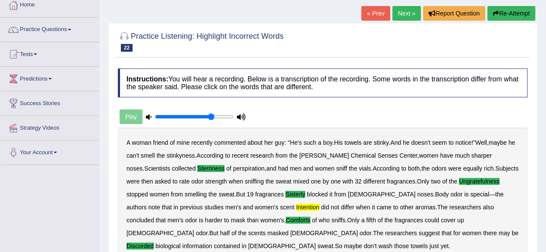
click at [400, 18] on link "Next »" at bounding box center [406, 13] width 28 height 15
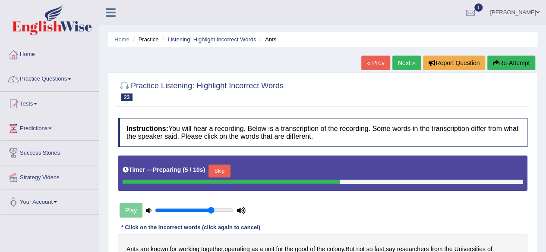
click at [221, 165] on button "Skip" at bounding box center [219, 171] width 22 height 13
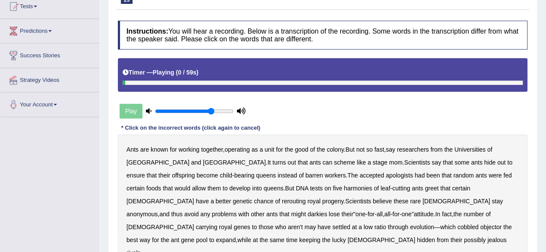
scroll to position [129, 0]
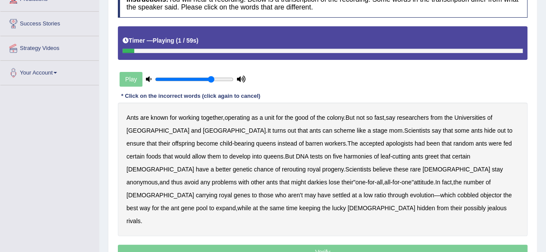
click at [210, 118] on b "together" at bounding box center [212, 117] width 22 height 7
click at [212, 120] on b "together" at bounding box center [212, 117] width 22 height 7
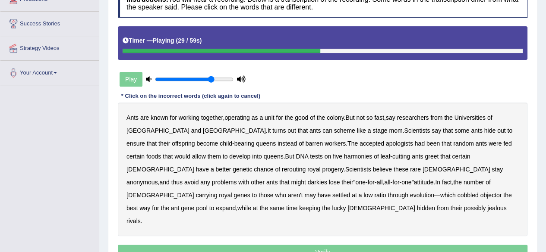
click at [344, 155] on b "harmonies" at bounding box center [358, 156] width 28 height 7
click at [425, 158] on b "greet" at bounding box center [432, 156] width 14 height 7
click at [305, 166] on b "rerouting" at bounding box center [294, 169] width 24 height 7
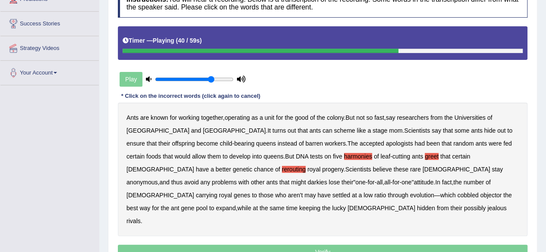
click at [327, 179] on b "darkies" at bounding box center [317, 182] width 19 height 7
click at [480, 194] on b "objector" at bounding box center [491, 195] width 22 height 7
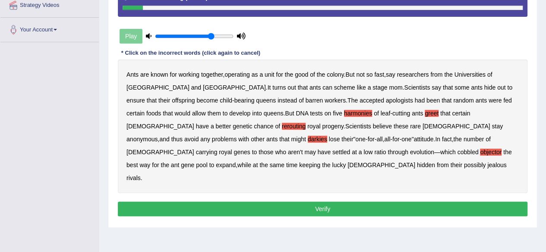
click at [319, 202] on button "Verify" at bounding box center [322, 209] width 409 height 15
